Goal: Task Accomplishment & Management: Manage account settings

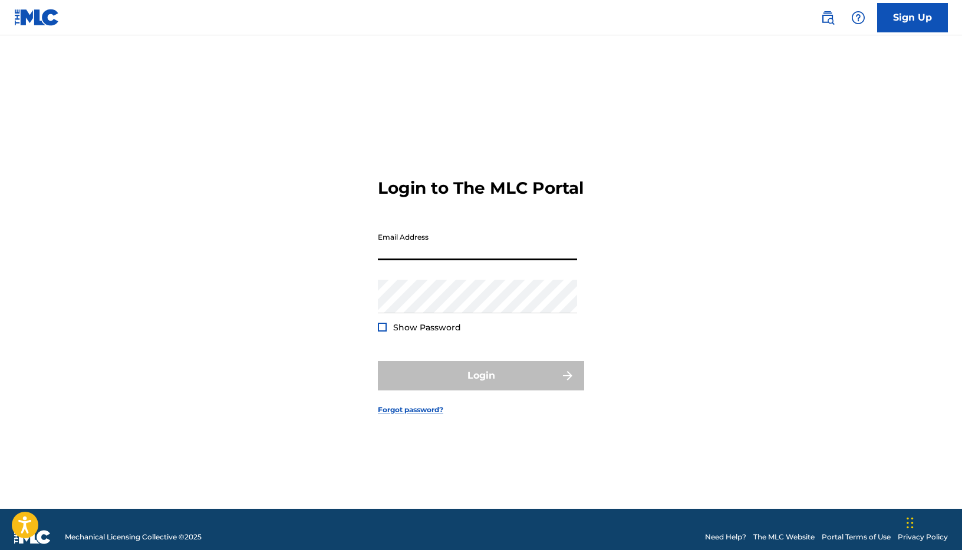
click at [410, 255] on input "Email Address" at bounding box center [477, 244] width 199 height 34
type input "[EMAIL_ADDRESS][DOMAIN_NAME]"
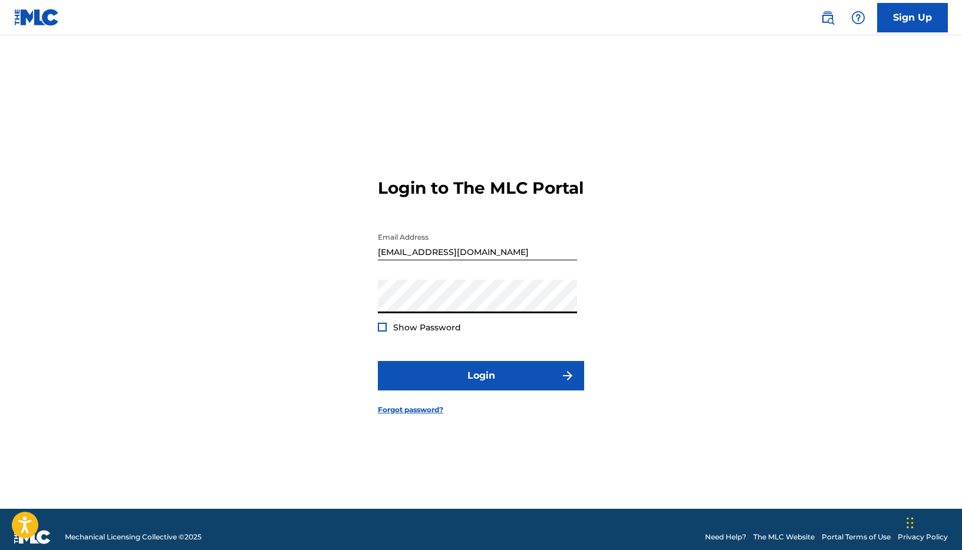
click at [381, 332] on div at bounding box center [382, 327] width 9 height 9
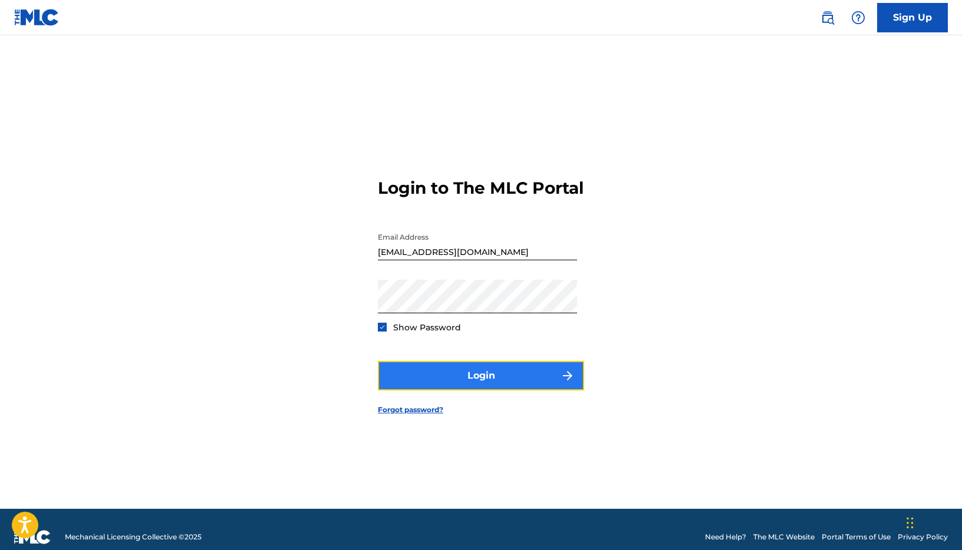
click at [510, 386] on button "Login" at bounding box center [481, 375] width 206 height 29
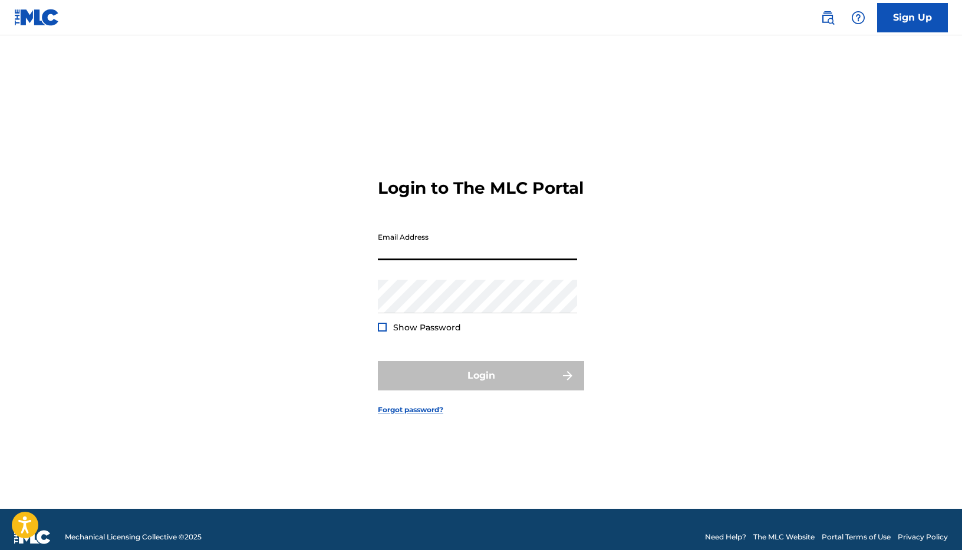
click at [423, 258] on input "Email Address" at bounding box center [477, 244] width 199 height 34
click at [435, 254] on input "Email Address" at bounding box center [477, 244] width 199 height 34
type input "[EMAIL_ADDRESS][DOMAIN_NAME]"
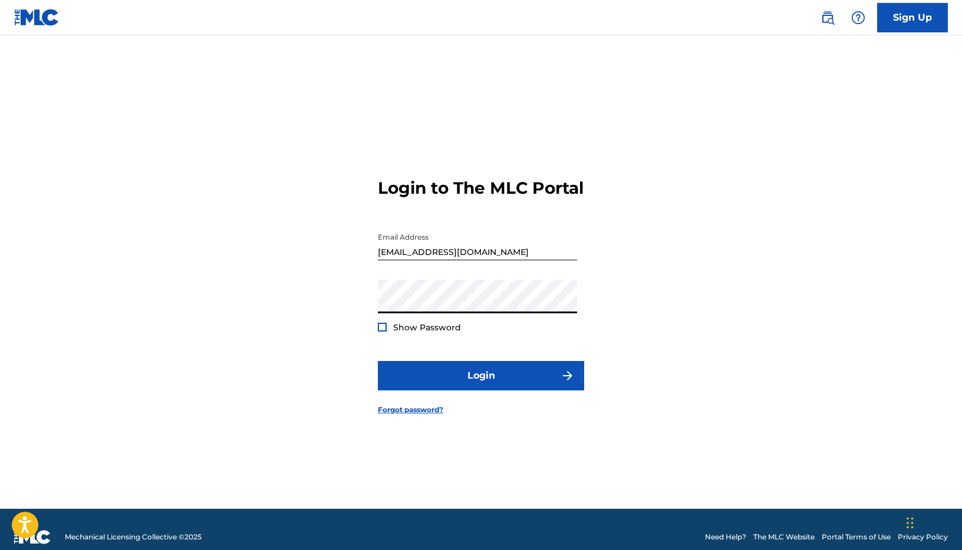
click at [382, 332] on div at bounding box center [382, 327] width 9 height 9
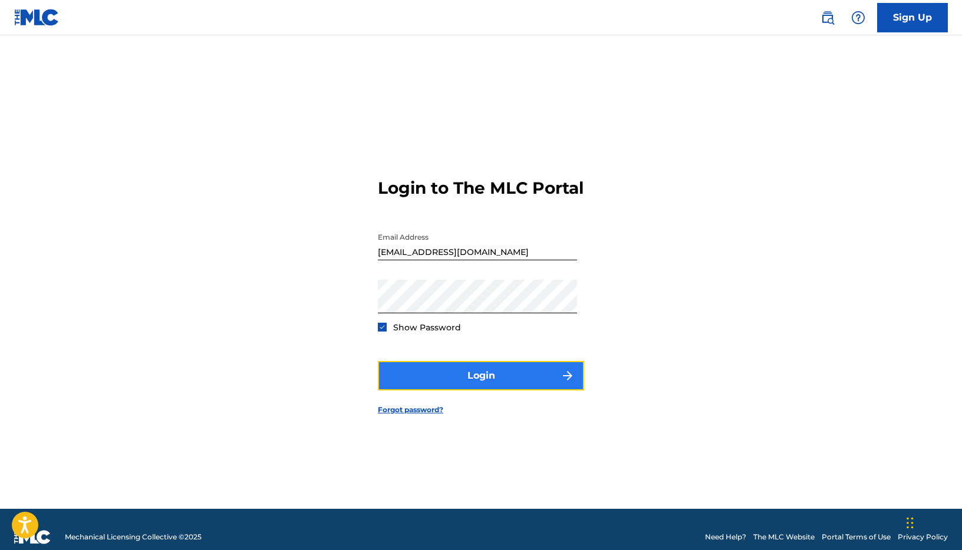
click at [506, 391] on button "Login" at bounding box center [481, 375] width 206 height 29
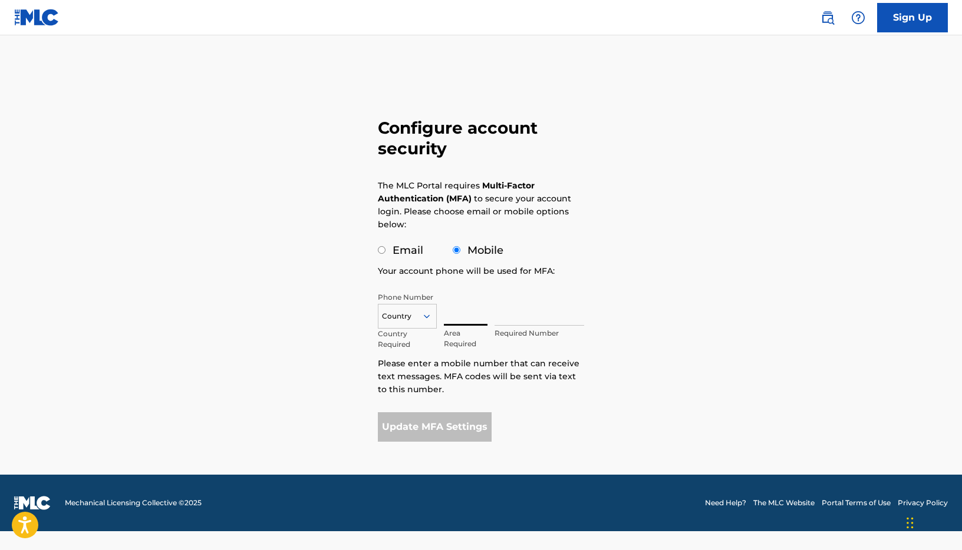
click at [455, 323] on input "text" at bounding box center [466, 309] width 44 height 34
type input "802"
type input "United States"
type input "3771067"
click at [438, 428] on button "Update MFA Settings" at bounding box center [435, 427] width 114 height 29
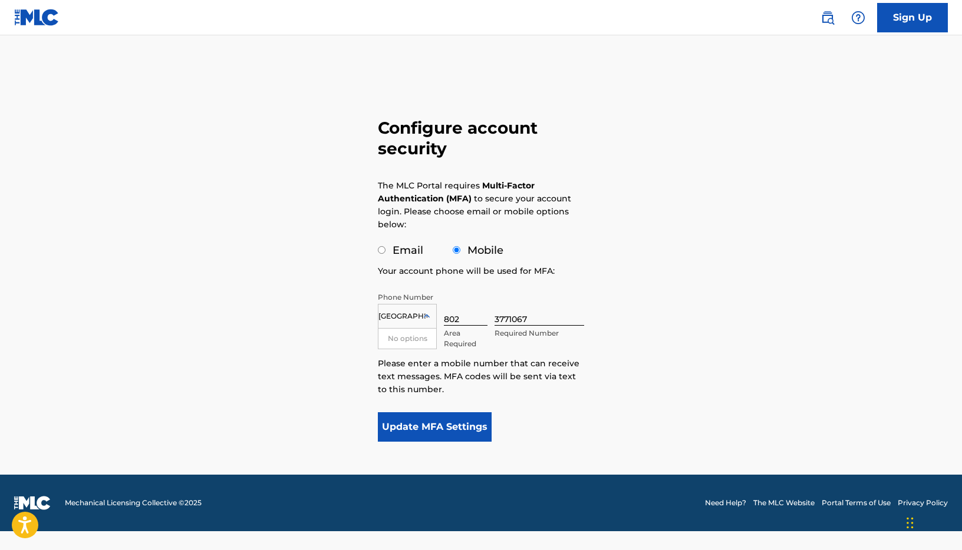
click at [382, 325] on div "United States" at bounding box center [407, 316] width 59 height 25
click at [392, 319] on input "United States" at bounding box center [402, 316] width 49 height 11
click at [451, 424] on button "Update MFA Settings" at bounding box center [435, 427] width 114 height 29
click at [532, 318] on input "3771067" at bounding box center [539, 309] width 90 height 34
drag, startPoint x: 534, startPoint y: 317, endPoint x: 486, endPoint y: 317, distance: 48.3
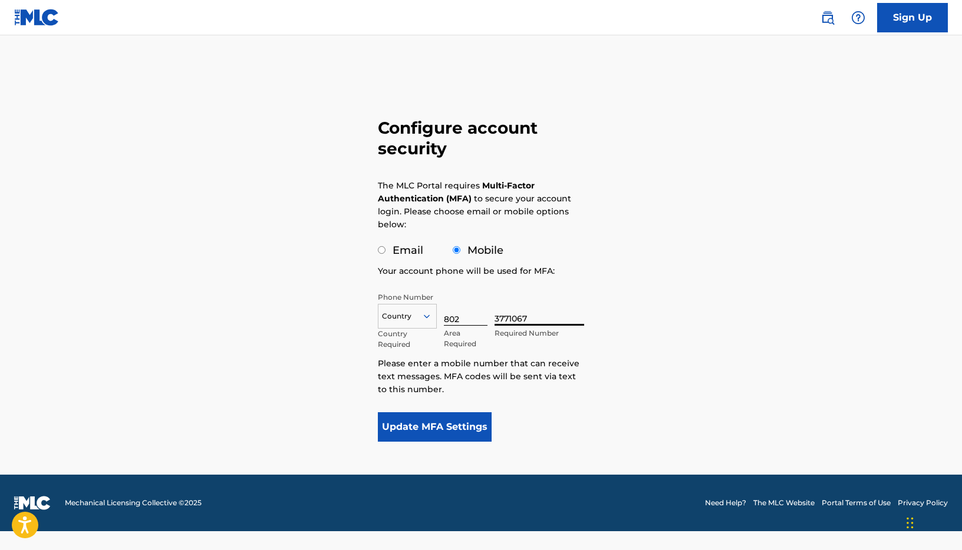
click at [486, 317] on div "Country Country Required 802 Area Required 3771067 Required Number" at bounding box center [481, 318] width 206 height 53
type input "377-1067"
click at [461, 427] on button "Update MFA Settings" at bounding box center [435, 427] width 114 height 29
click at [537, 318] on input "377-1067" at bounding box center [539, 309] width 90 height 34
click at [430, 318] on icon at bounding box center [426, 316] width 11 height 11
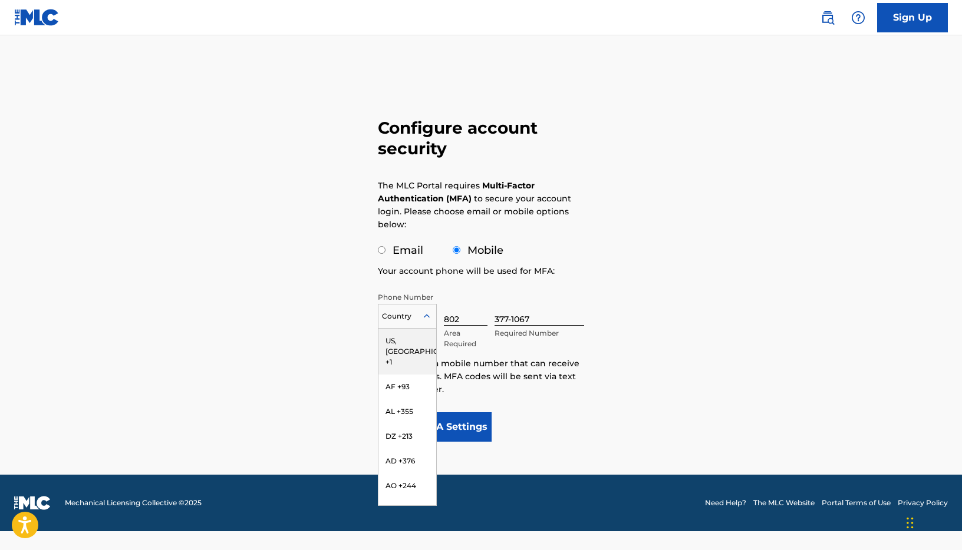
click at [407, 342] on div "US, CA +1" at bounding box center [407, 352] width 58 height 46
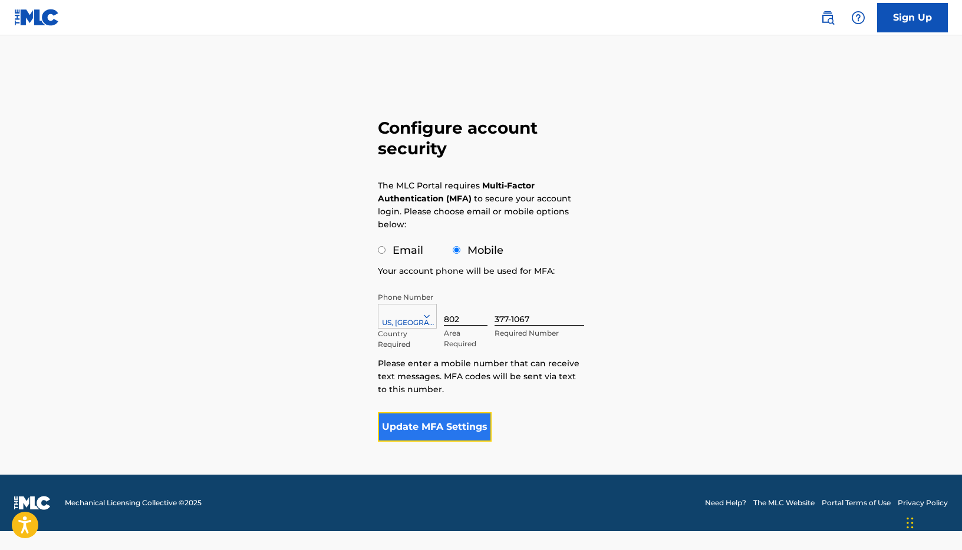
click at [464, 427] on button "Update MFA Settings" at bounding box center [435, 427] width 114 height 29
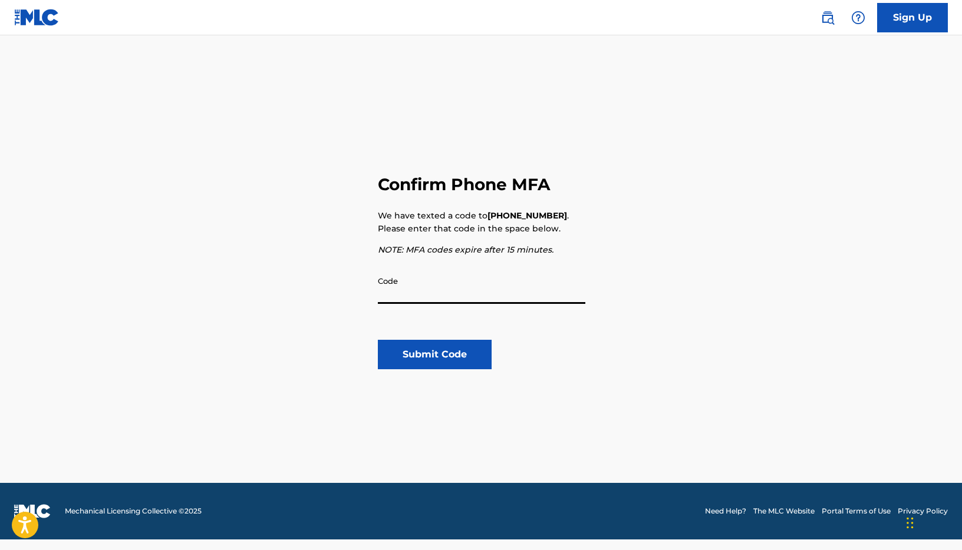
click at [464, 298] on input "Code" at bounding box center [481, 287] width 207 height 34
paste input "752596"
type input "752596"
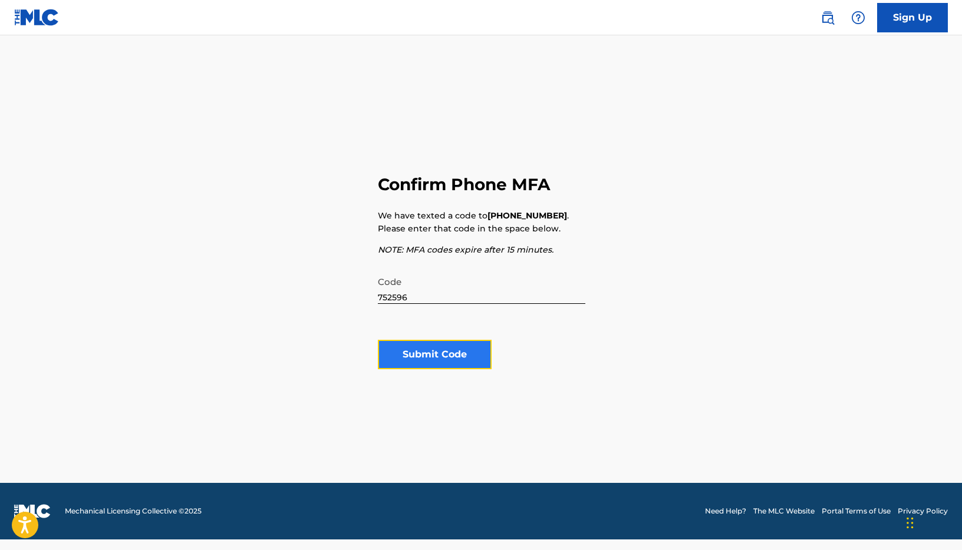
click at [438, 355] on button "Submit Code" at bounding box center [435, 354] width 114 height 29
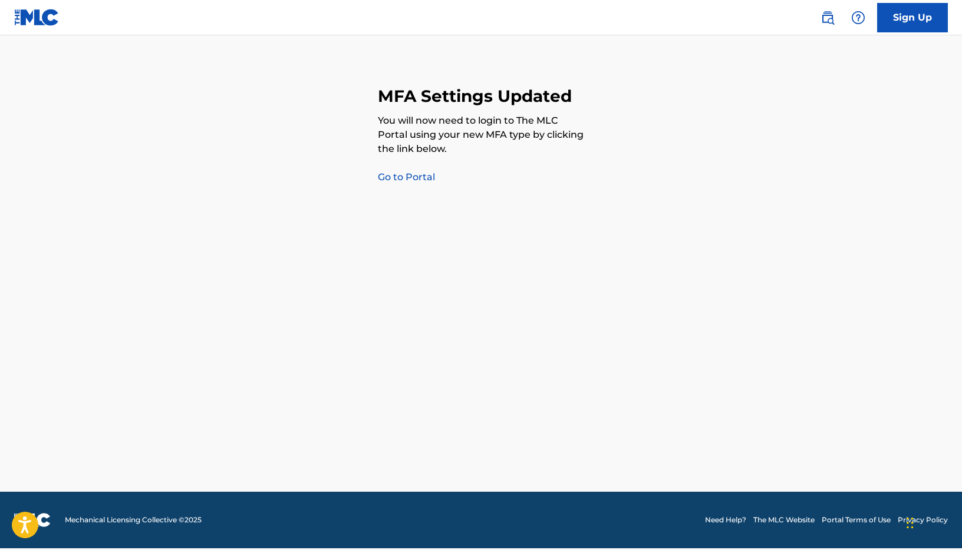
click at [404, 171] on link "Go to Portal" at bounding box center [406, 176] width 57 height 11
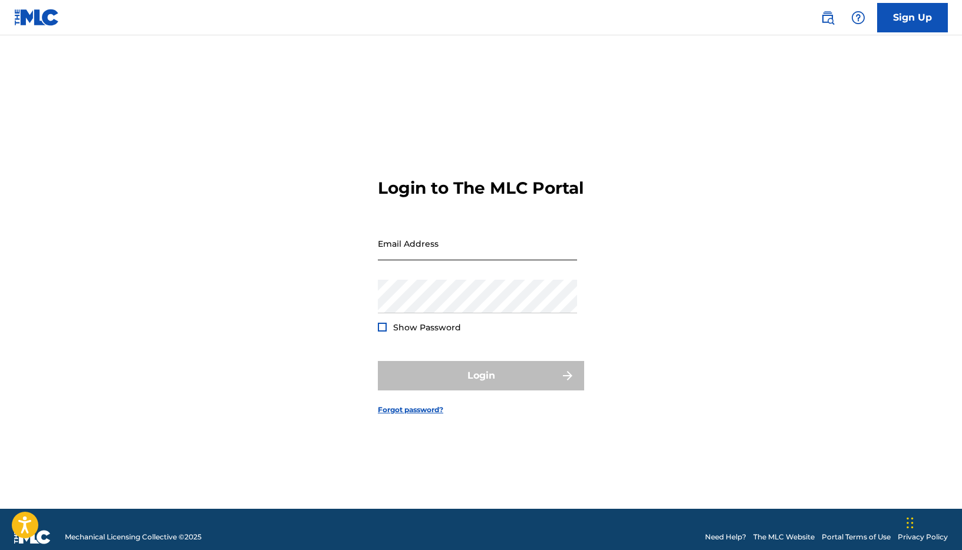
click at [438, 260] on input "Email Address" at bounding box center [477, 244] width 199 height 34
type input "[EMAIL_ADDRESS][DOMAIN_NAME]"
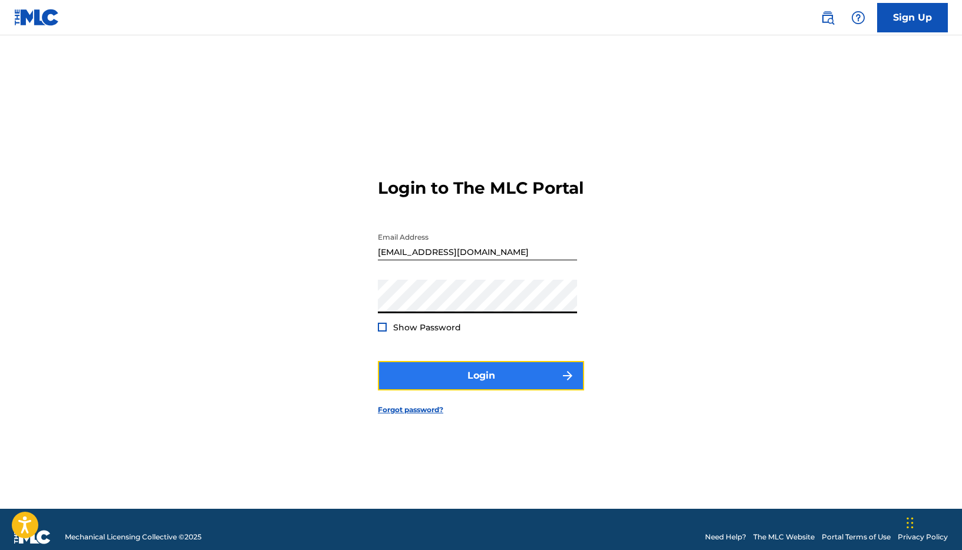
click at [490, 385] on button "Login" at bounding box center [481, 375] width 206 height 29
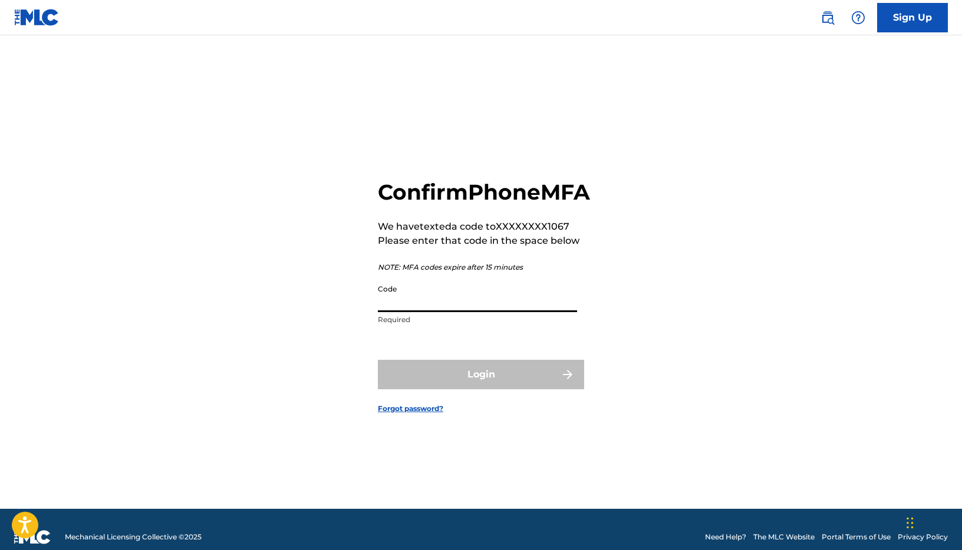
click at [475, 312] on input "Code" at bounding box center [477, 296] width 199 height 34
paste input "373163"
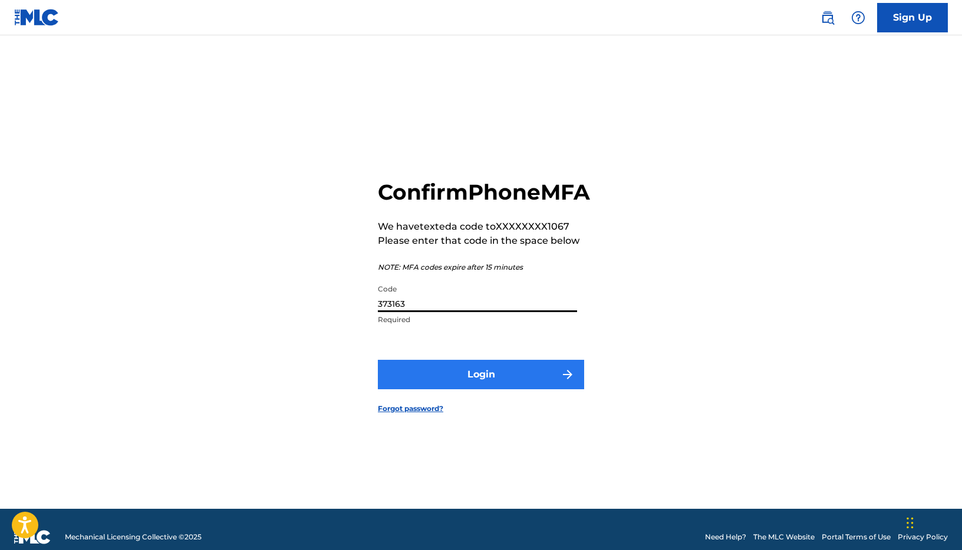
type input "373163"
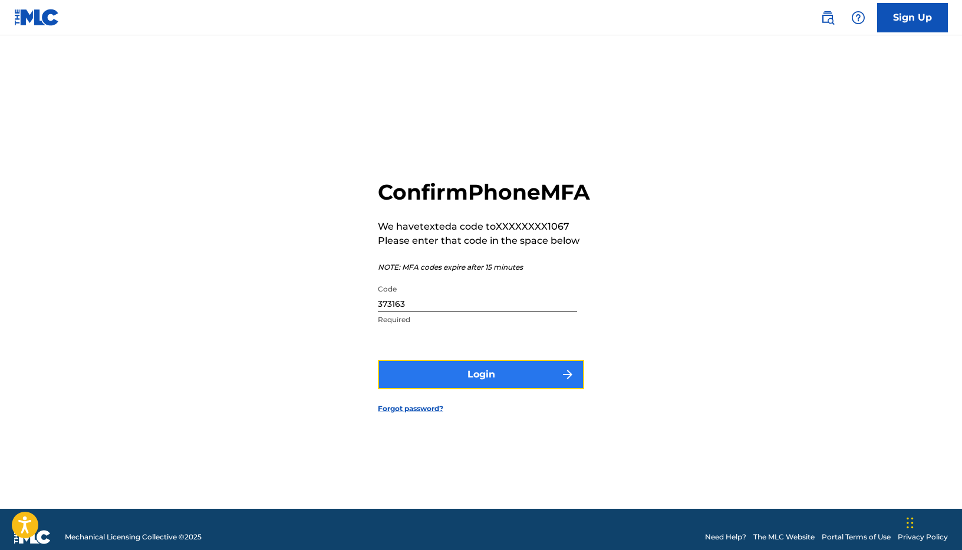
click at [480, 389] on button "Login" at bounding box center [481, 374] width 206 height 29
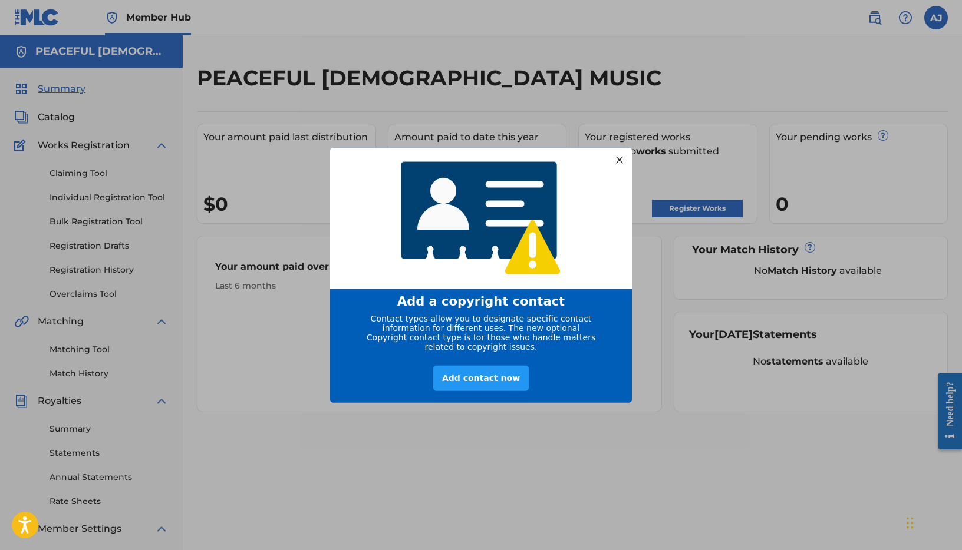
click at [616, 159] on div at bounding box center [619, 159] width 15 height 15
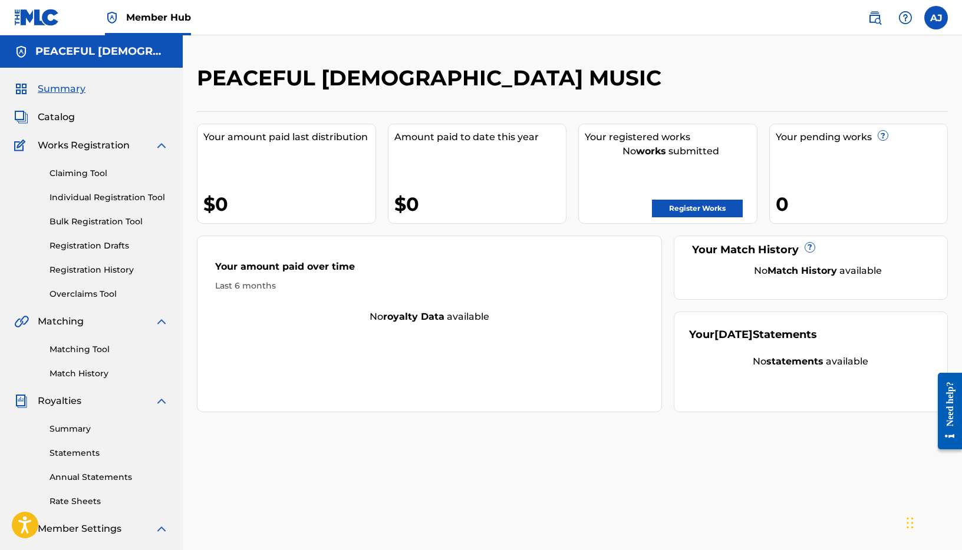
click at [499, 424] on div "PEACEFUL CHRISTIAN MUSIC Your amount paid last distribution $0 Amount paid to d…" at bounding box center [572, 369] width 779 height 609
click at [606, 431] on div "PEACEFUL CHRISTIAN MUSIC Your amount paid last distribution $0 Amount paid to d…" at bounding box center [572, 369] width 779 height 609
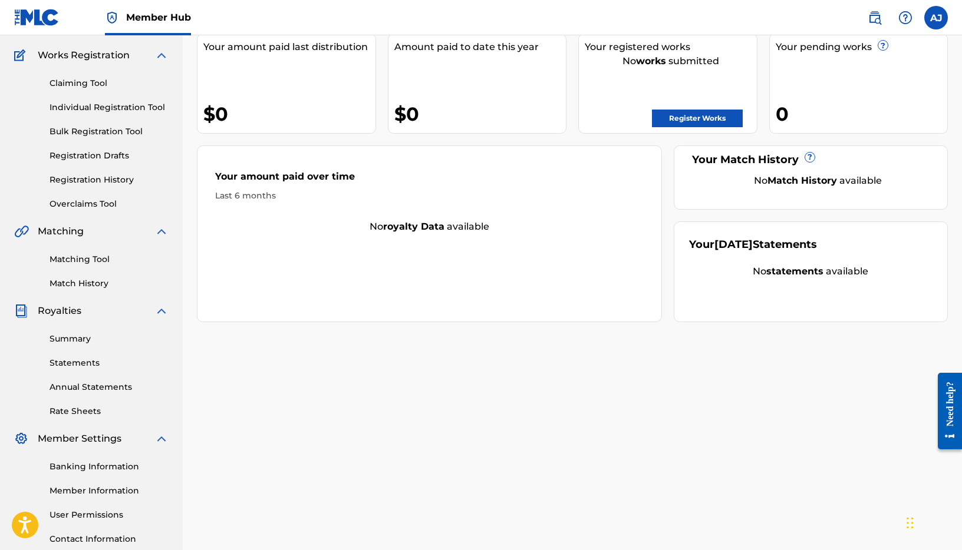
scroll to position [160, 0]
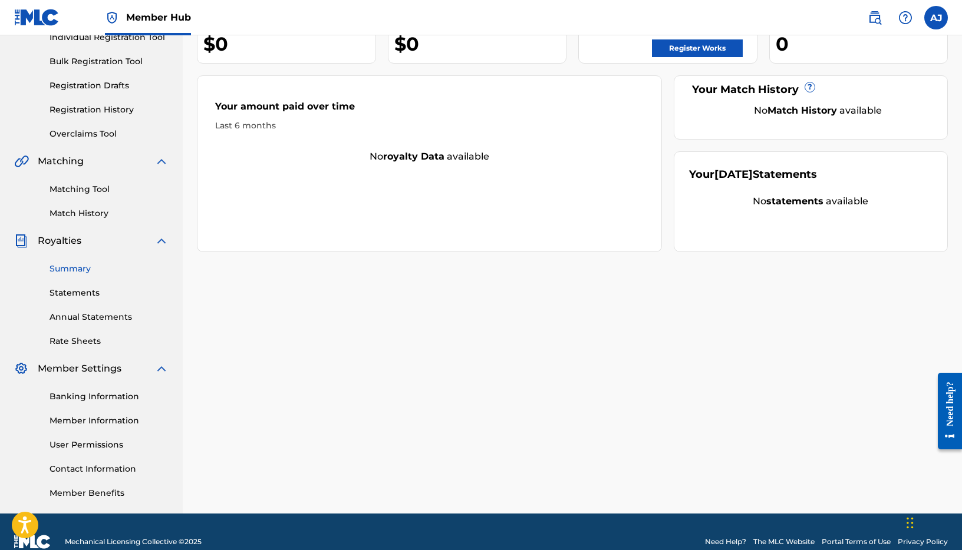
click at [70, 266] on link "Summary" at bounding box center [109, 269] width 119 height 12
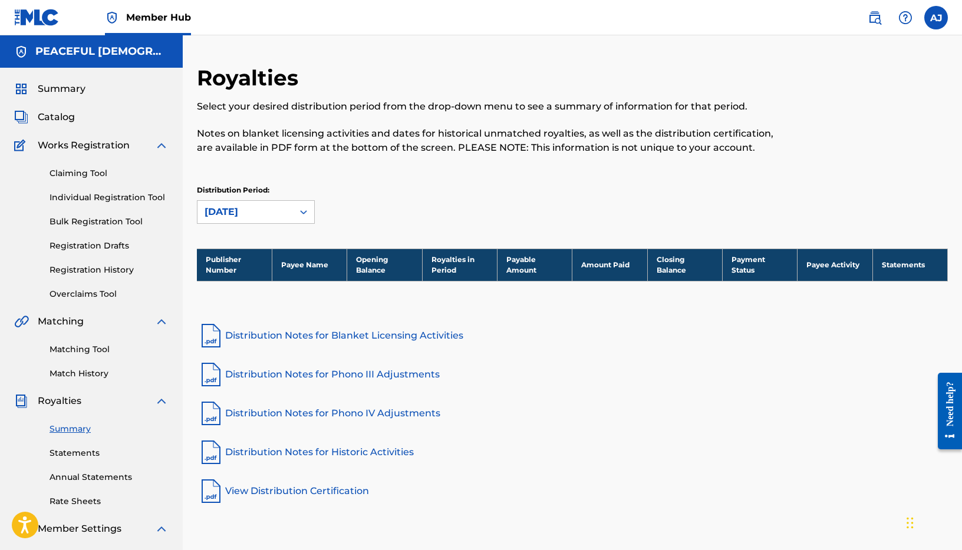
click at [949, 18] on nav "Member Hub AJ AJ ANDREW JACKSON ajacksonsounds@gmail.com Notification Preferenc…" at bounding box center [481, 17] width 962 height 35
click at [936, 19] on label at bounding box center [936, 18] width 24 height 24
click at [936, 18] on input "AJ ANDREW JACKSON ajacksonsounds@gmail.com Notification Preferences Profile Log…" at bounding box center [936, 18] width 0 height 0
click at [611, 123] on div "Select your desired distribution period from the drop-down menu to see a summar…" at bounding box center [486, 127] width 578 height 55
